Goal: Navigation & Orientation: Find specific page/section

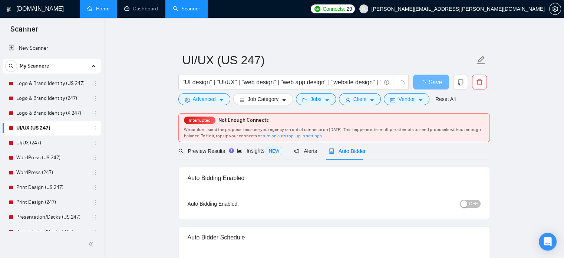
click at [104, 10] on link "Home" at bounding box center [98, 9] width 22 height 6
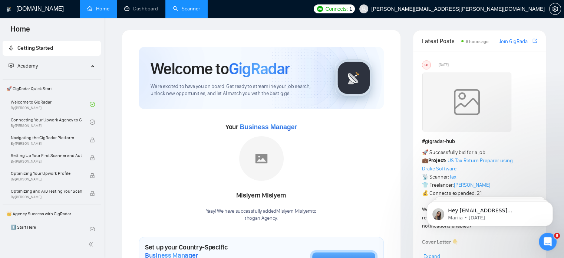
click at [185, 10] on link "Scanner" at bounding box center [186, 9] width 27 height 6
